Goal: Navigation & Orientation: Find specific page/section

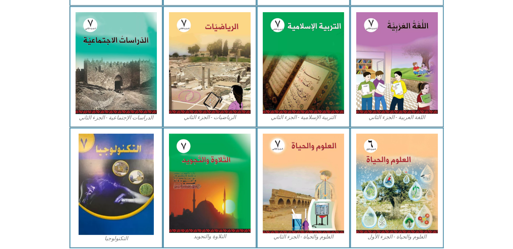
scroll to position [353, 0]
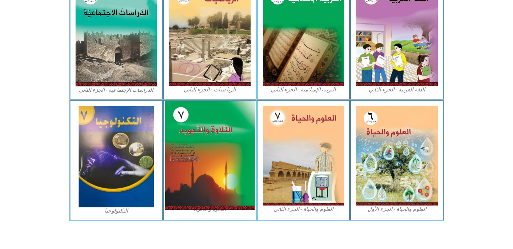
click at [217, 134] on img at bounding box center [210, 155] width 90 height 109
